Goal: Contribute content

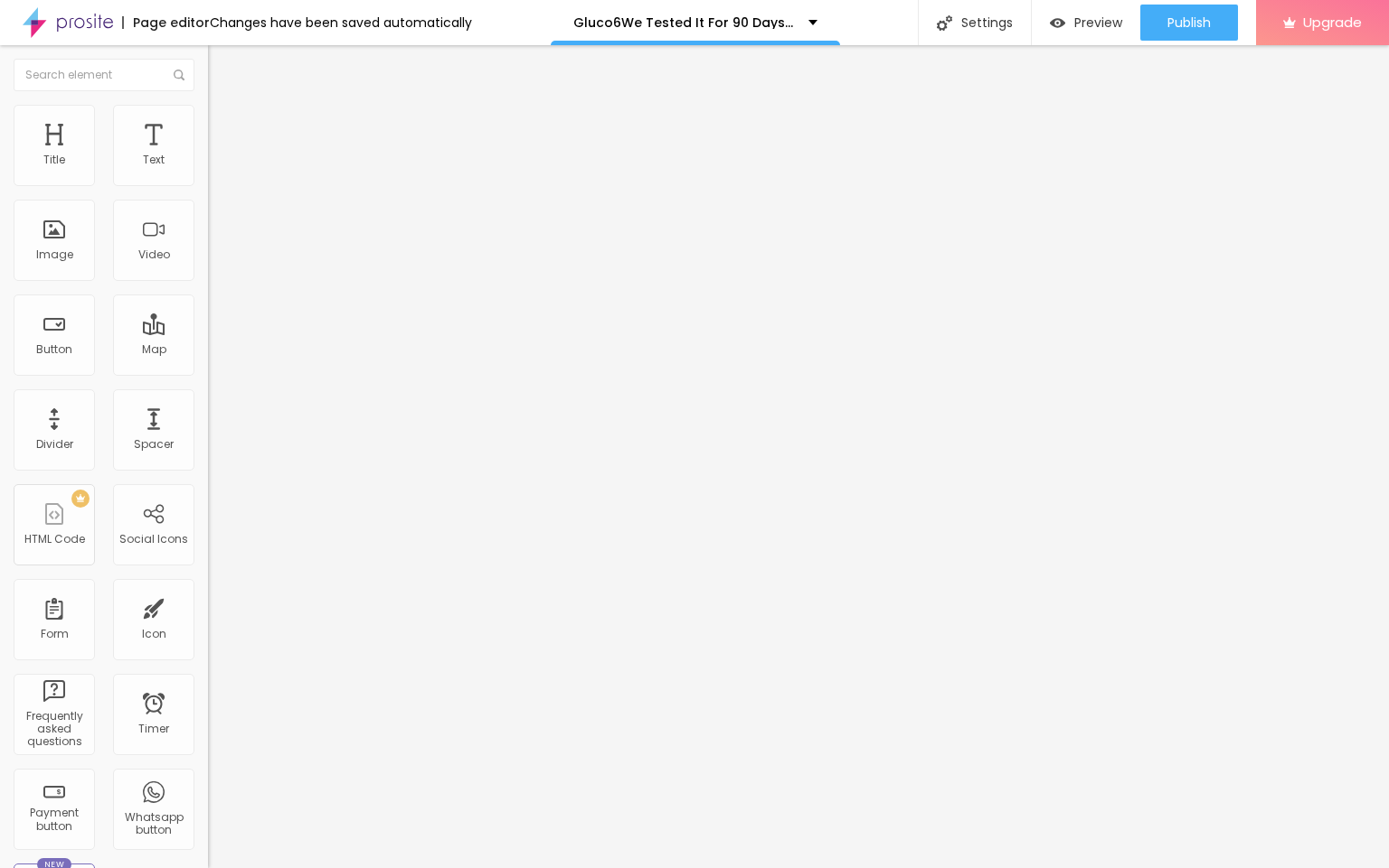
click at [208, 170] on input "entre em contato" at bounding box center [316, 161] width 217 height 18
paste input "👇❗❗𝐒𝐡𝐨𝐩𝐍𝐨𝐰❗❗👇"
type input "👇❗❗𝐒𝐡𝐨𝐩𝐍𝐨𝐰❗❗👇"
click at [208, 372] on input "https://" at bounding box center [316, 363] width 217 height 18
paste input "[DOMAIN_NAME][URL]"
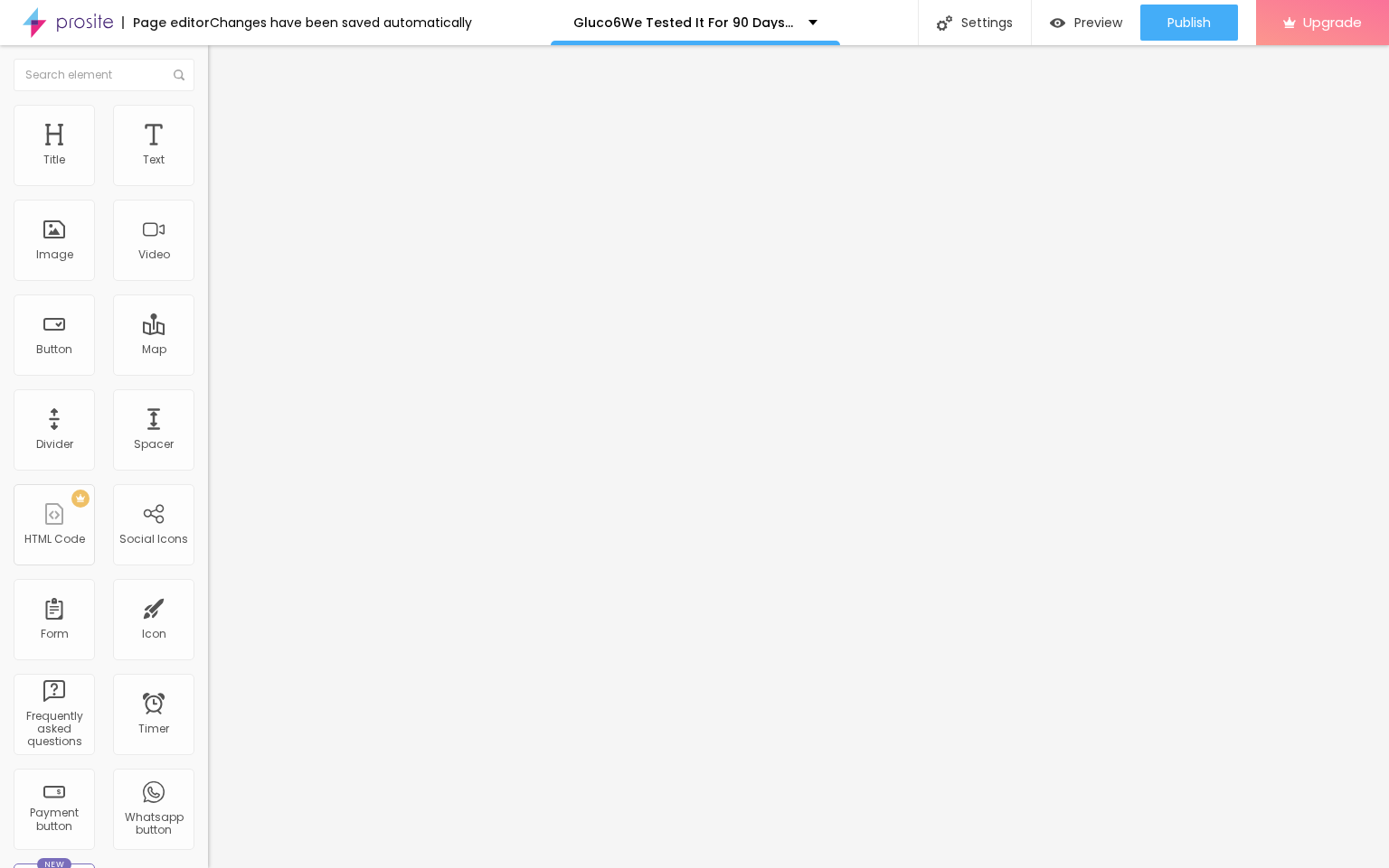
scroll to position [0, 14]
type input "[URL][DOMAIN_NAME]"
click at [208, 155] on span "Change image" at bounding box center [256, 147] width 97 height 16
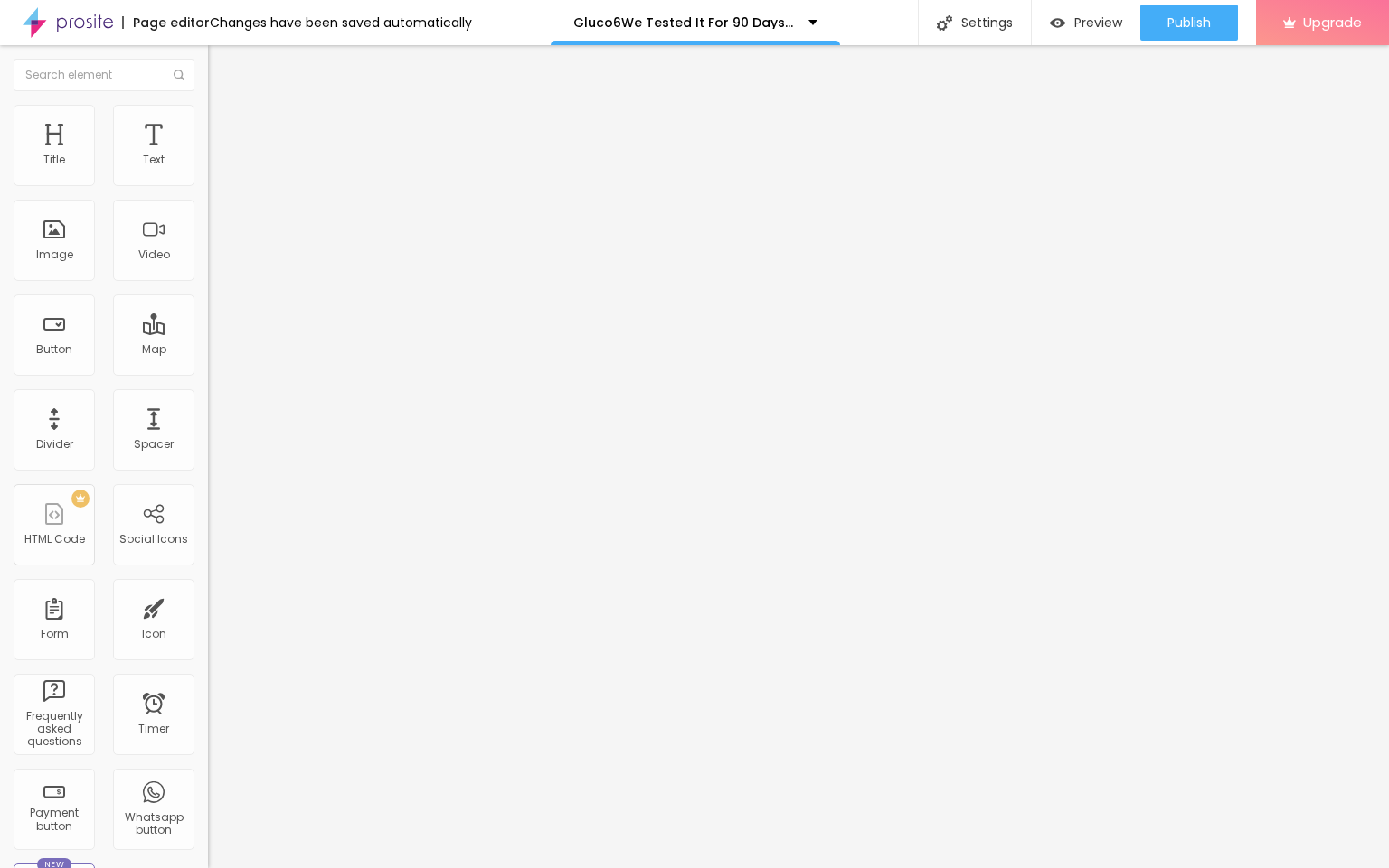
click at [208, 371] on input "https://" at bounding box center [316, 361] width 217 height 18
paste input "[DOMAIN_NAME][URL]"
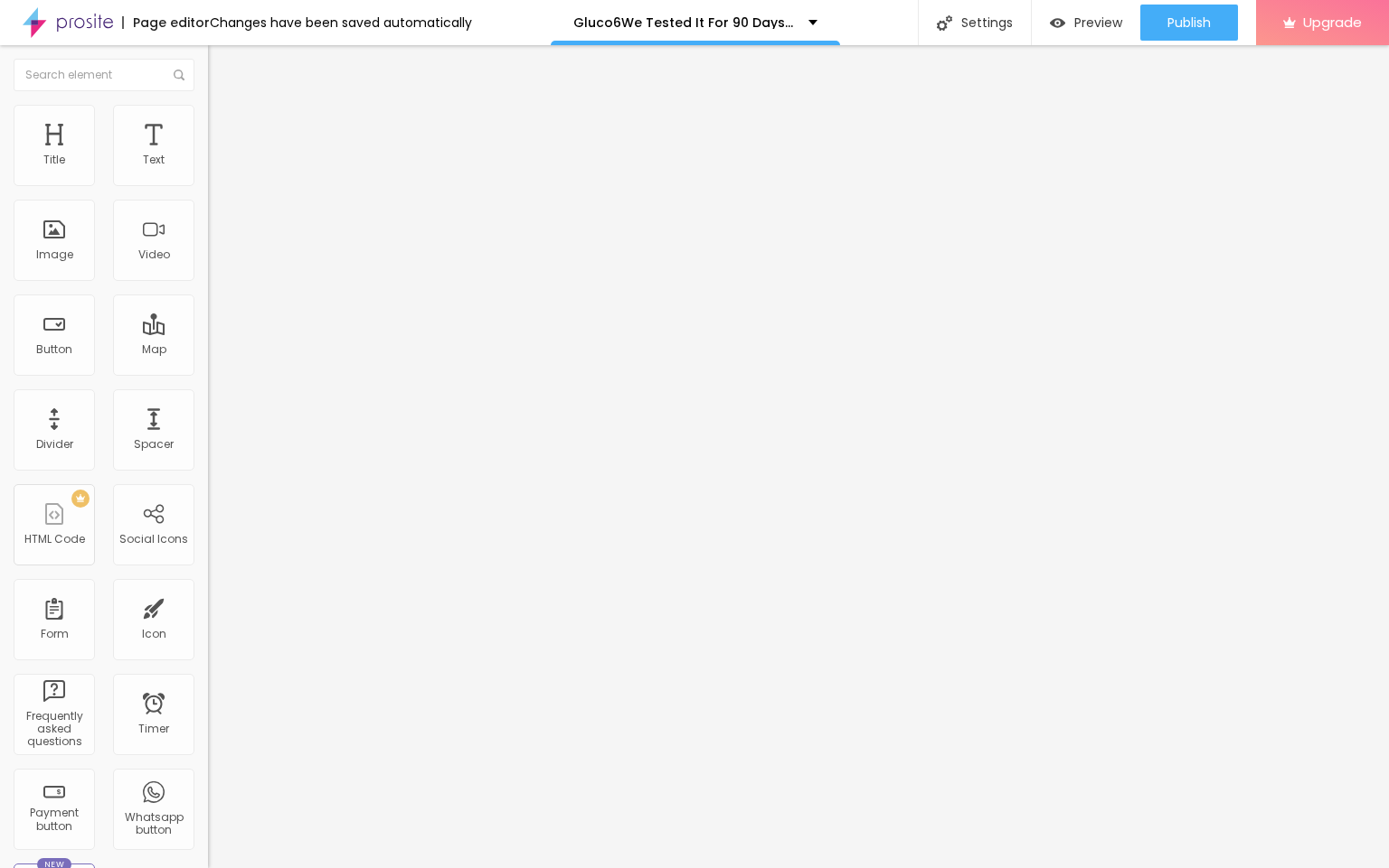
type input "[URL][DOMAIN_NAME]"
click at [1182, 17] on span "Publish" at bounding box center [1188, 23] width 43 height 15
click at [75, 14] on img at bounding box center [68, 22] width 90 height 45
